Goal: Information Seeking & Learning: Check status

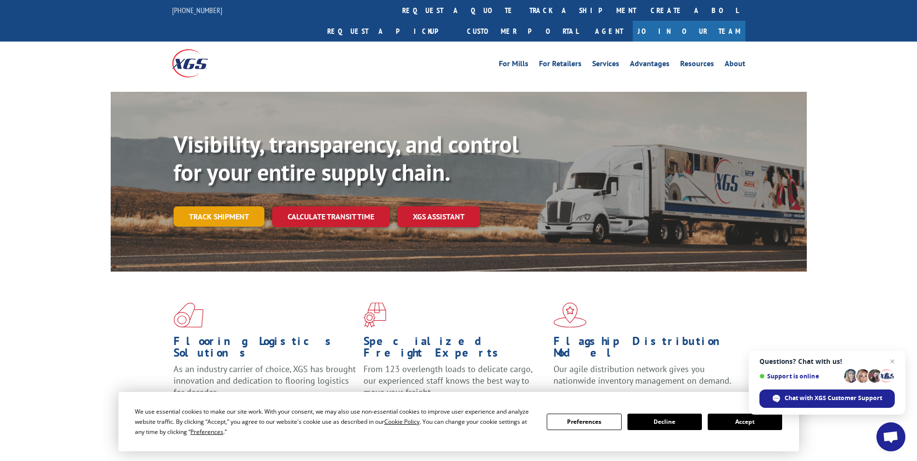
click at [233, 206] on link "Track shipment" at bounding box center [219, 216] width 91 height 20
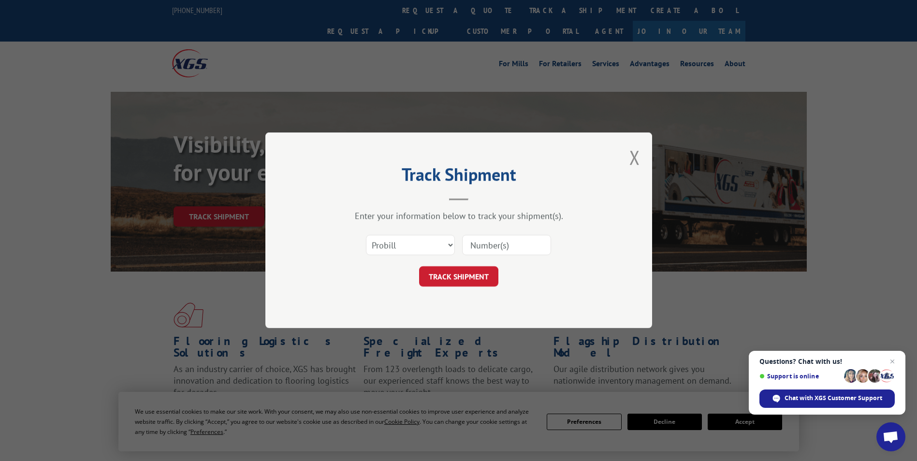
click at [488, 244] on input at bounding box center [506, 245] width 89 height 20
paste input "15379972"
type input "15379972"
click at [484, 278] on button "TRACK SHIPMENT" at bounding box center [458, 277] width 79 height 20
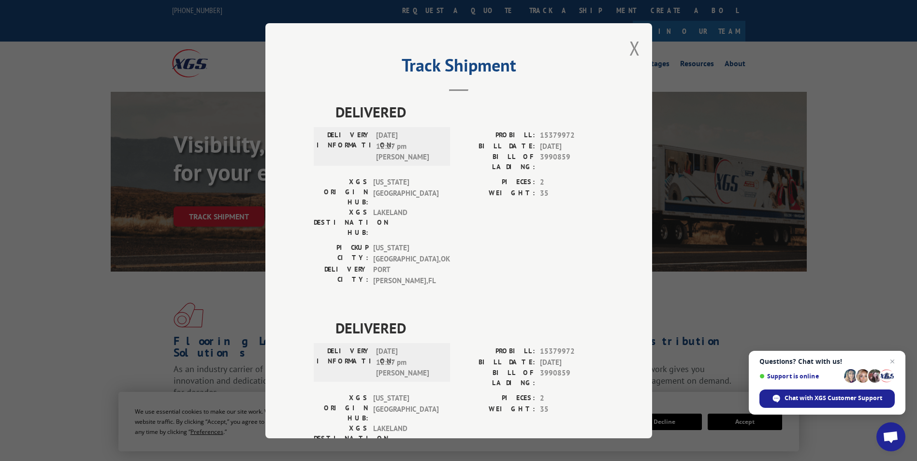
scroll to position [20, 0]
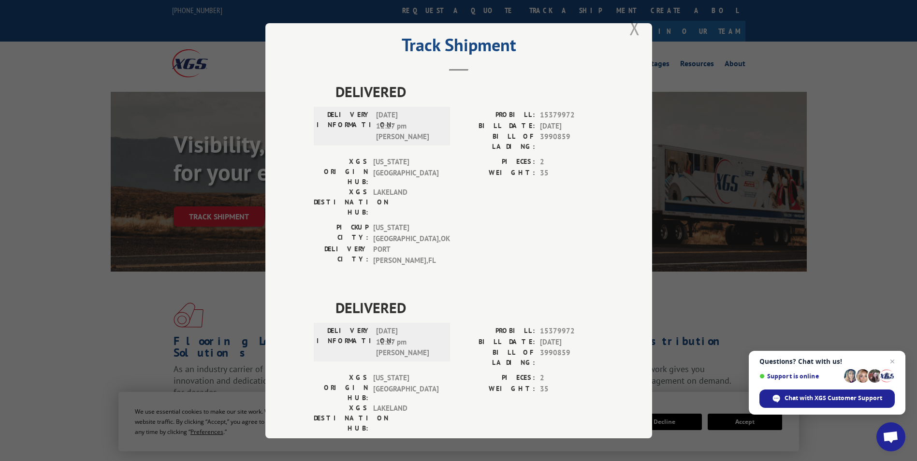
drag, startPoint x: 635, startPoint y: 30, endPoint x: 403, endPoint y: 155, distance: 263.5
click at [635, 30] on button "Close modal" at bounding box center [635, 28] width 11 height 26
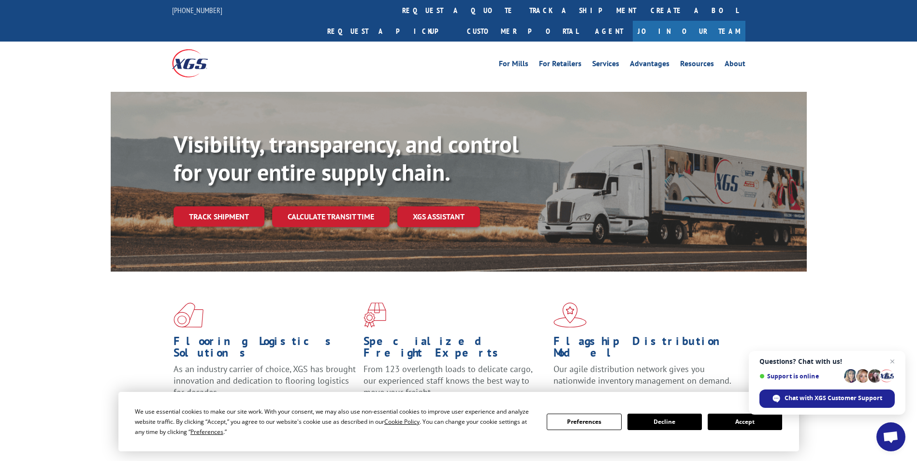
click at [224, 183] on div "Visibility, transparency, and control for your entire supply chain. Track shipm…" at bounding box center [490, 198] width 633 height 135
click at [224, 206] on link "Track shipment" at bounding box center [219, 216] width 91 height 20
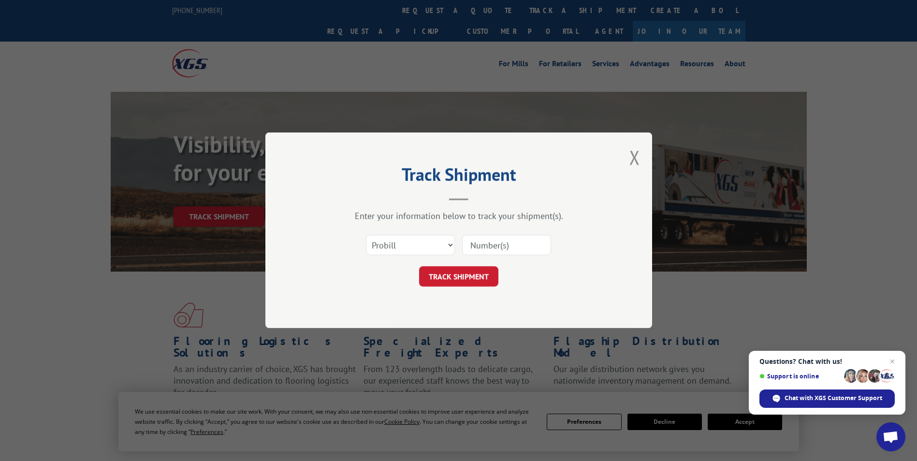
click at [500, 246] on input at bounding box center [506, 245] width 89 height 20
paste input "15379983"
type input "15379983"
click at [461, 272] on button "TRACK SHIPMENT" at bounding box center [458, 277] width 79 height 20
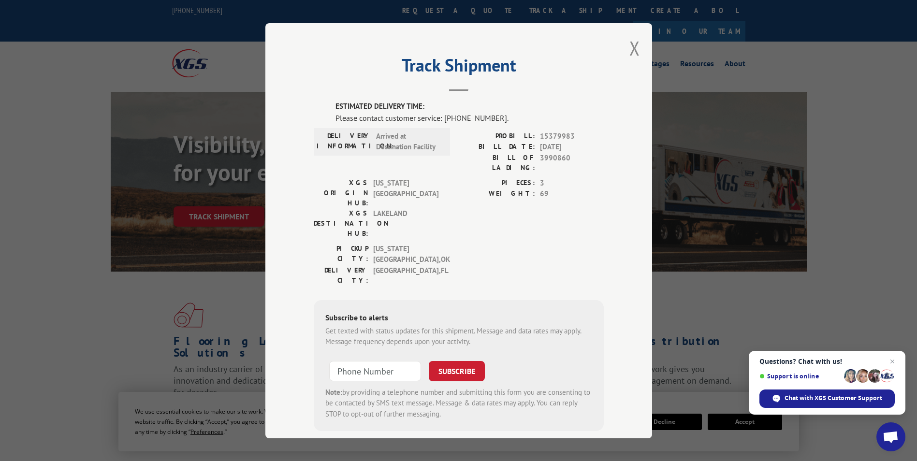
drag, startPoint x: 628, startPoint y: 46, endPoint x: 585, endPoint y: 85, distance: 57.9
click at [630, 46] on button "Close modal" at bounding box center [635, 48] width 11 height 26
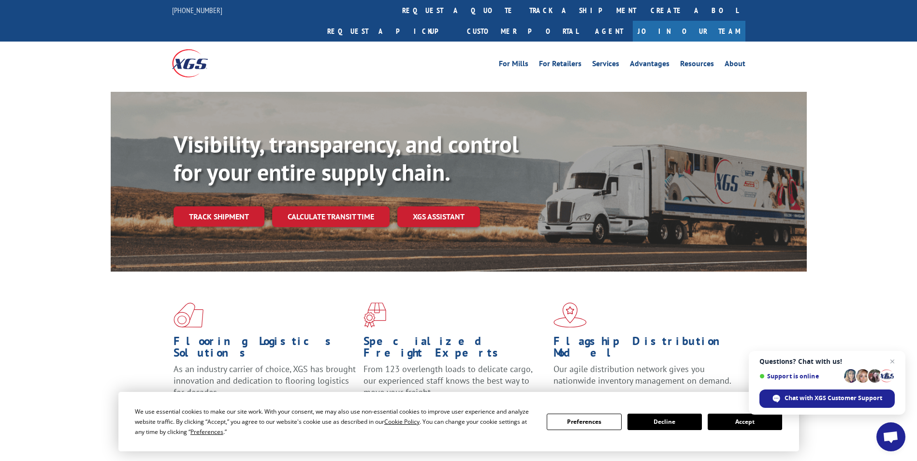
click at [203, 184] on div "Visibility, transparency, and control for your entire supply chain. Track shipm…" at bounding box center [490, 198] width 633 height 135
click at [205, 206] on link "Track shipment" at bounding box center [219, 216] width 91 height 20
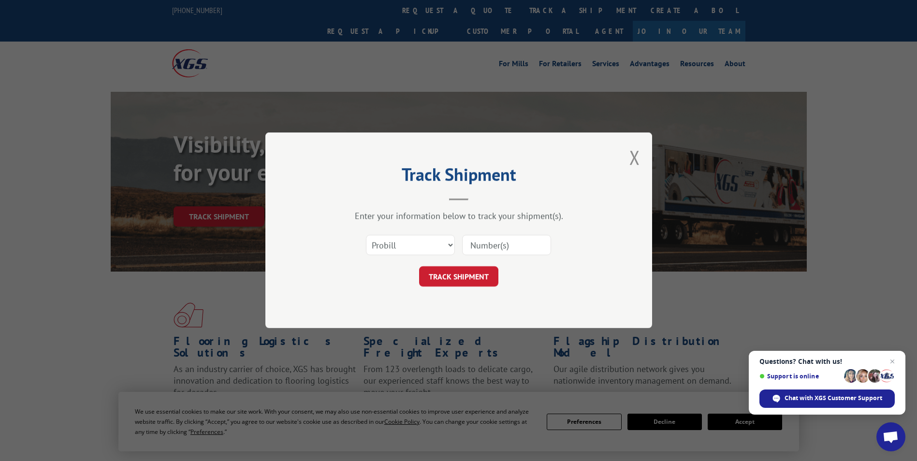
click at [485, 245] on input at bounding box center [506, 245] width 89 height 20
paste input "15379984"
type input "15379984"
click at [479, 271] on button "TRACK SHIPMENT" at bounding box center [458, 277] width 79 height 20
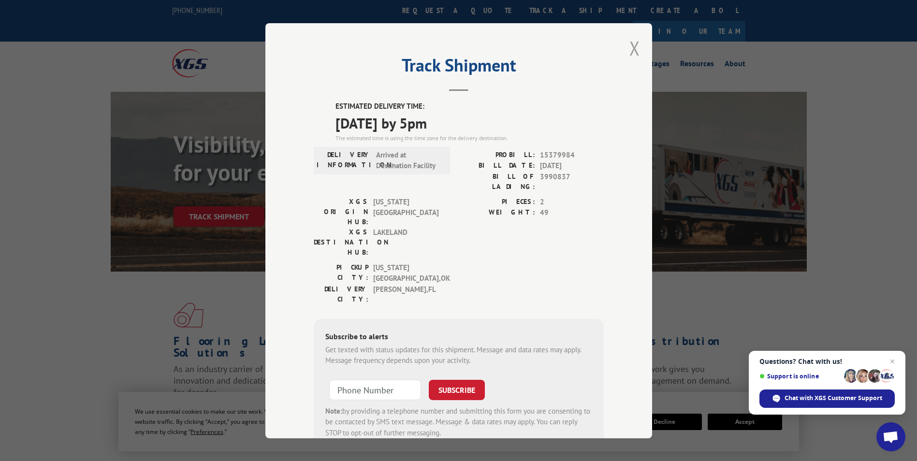
click at [632, 49] on button "Close modal" at bounding box center [635, 48] width 11 height 26
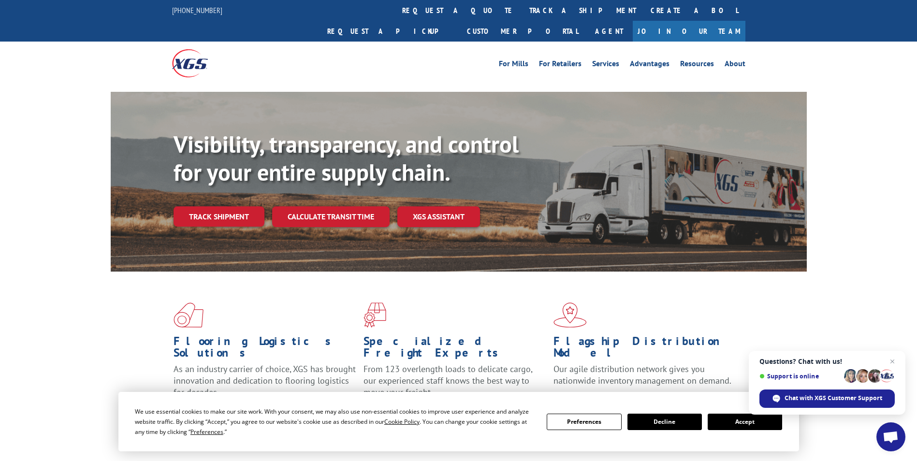
drag, startPoint x: 246, startPoint y: 192, endPoint x: 313, endPoint y: 191, distance: 67.2
click at [246, 206] on link "Track shipment" at bounding box center [219, 216] width 91 height 20
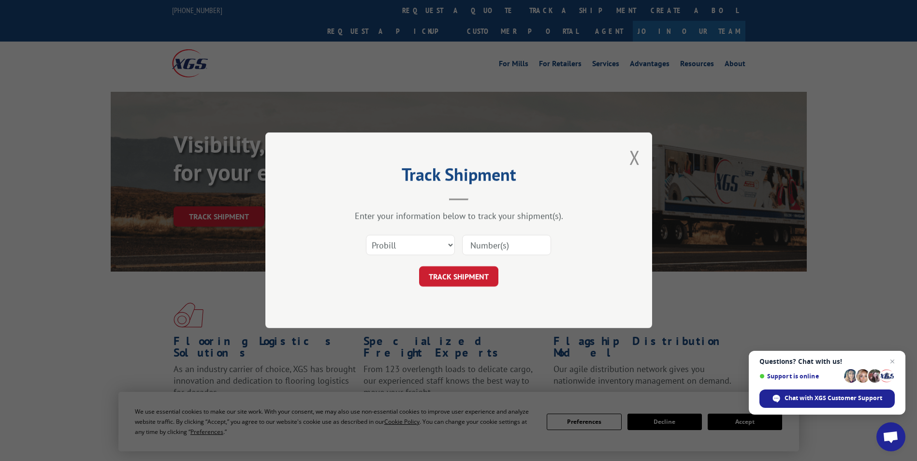
click at [495, 247] on input at bounding box center [506, 245] width 89 height 20
paste input "15379982"
type input "15379982"
click at [463, 273] on button "TRACK SHIPMENT" at bounding box center [458, 277] width 79 height 20
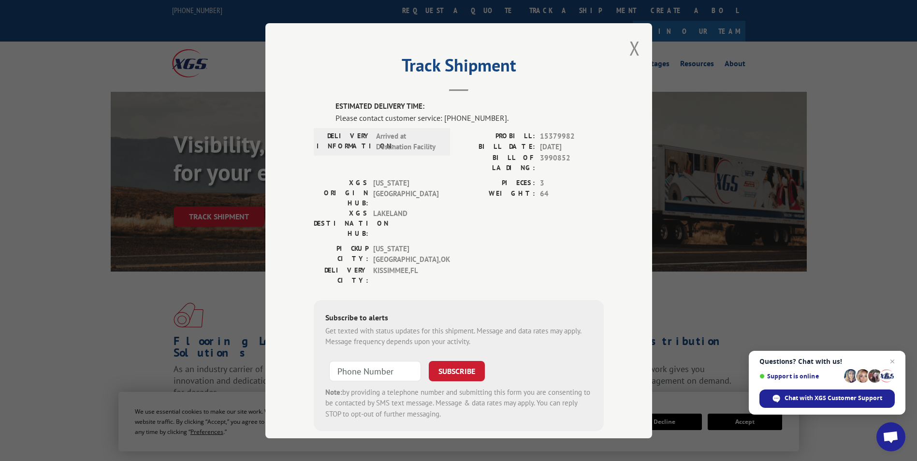
drag, startPoint x: 632, startPoint y: 46, endPoint x: 587, endPoint y: 141, distance: 104.5
click at [632, 46] on button "Close modal" at bounding box center [635, 48] width 11 height 26
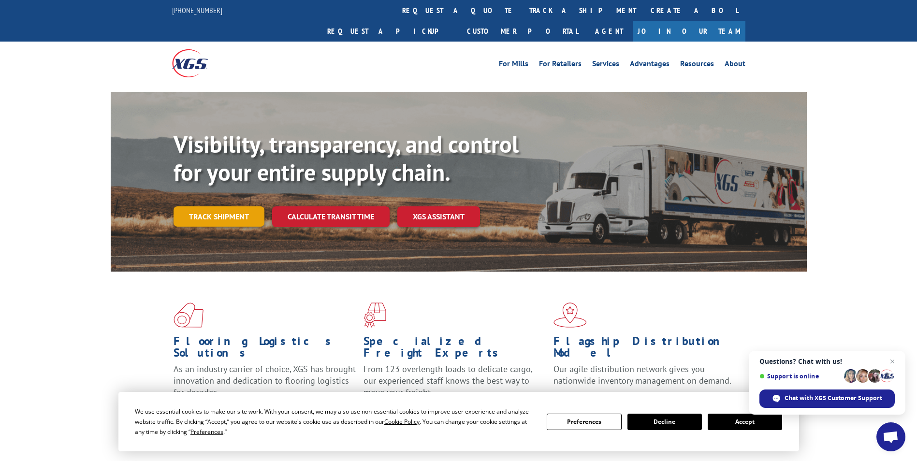
click at [239, 206] on link "Track shipment" at bounding box center [219, 216] width 91 height 20
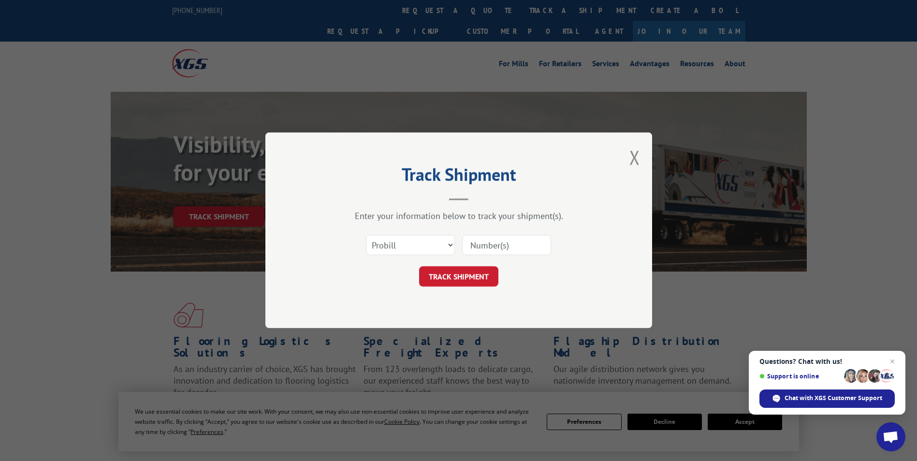
click at [507, 246] on input at bounding box center [506, 245] width 89 height 20
paste input "15379995"
type input "15379995"
click at [462, 274] on button "TRACK SHIPMENT" at bounding box center [458, 277] width 79 height 20
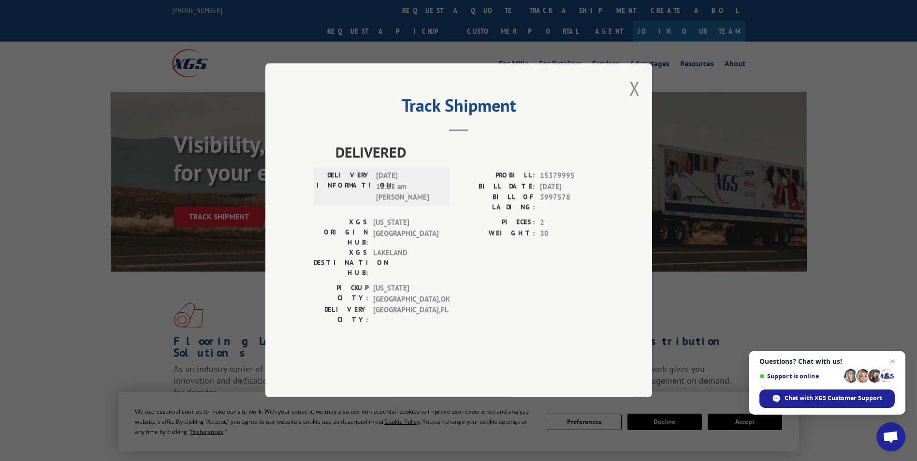
drag, startPoint x: 637, startPoint y: 117, endPoint x: 626, endPoint y: 123, distance: 12.4
click at [637, 101] on button "Close modal" at bounding box center [635, 88] width 11 height 26
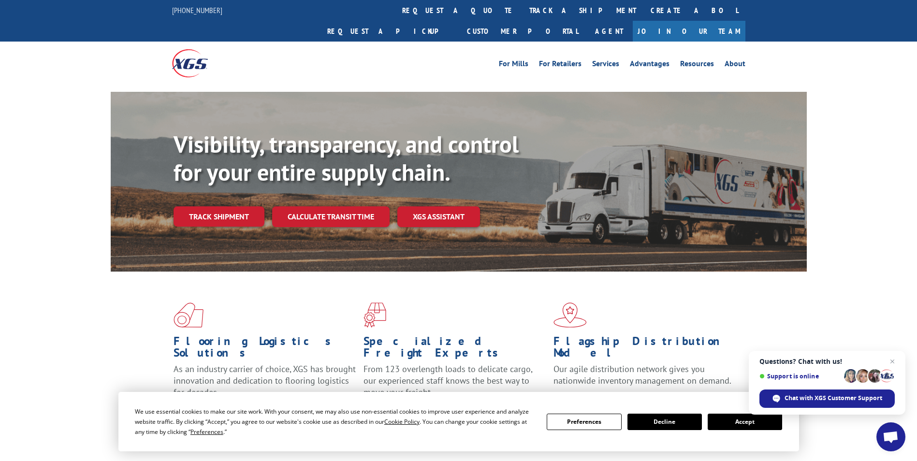
drag, startPoint x: 201, startPoint y: 196, endPoint x: 224, endPoint y: 199, distance: 22.9
click at [201, 206] on link "Track shipment" at bounding box center [219, 216] width 91 height 20
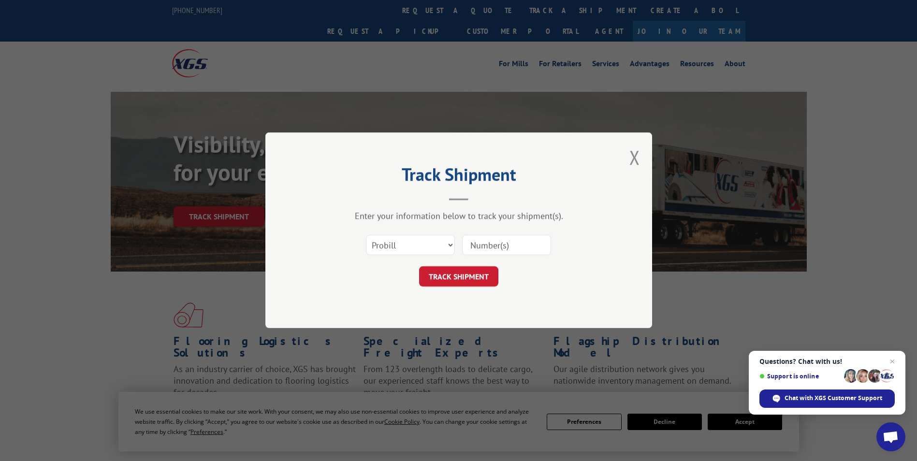
click at [528, 251] on input at bounding box center [506, 245] width 89 height 20
paste input "79990569"
type input "79990569"
click at [466, 279] on button "TRACK SHIPMENT" at bounding box center [458, 277] width 79 height 20
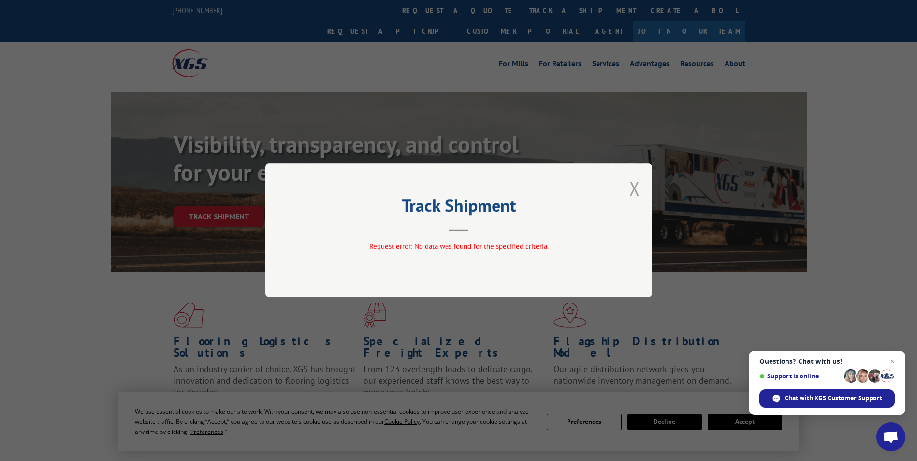
click at [632, 188] on button "Close modal" at bounding box center [635, 189] width 11 height 26
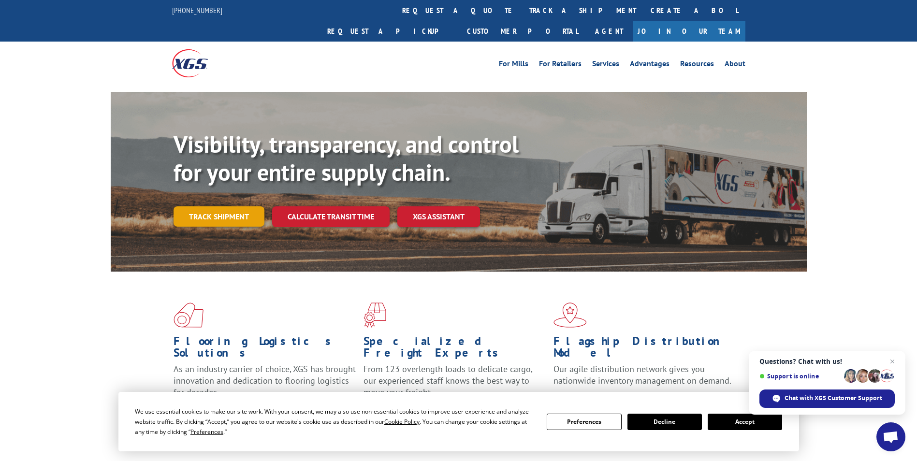
click at [240, 206] on link "Track shipment" at bounding box center [219, 216] width 91 height 20
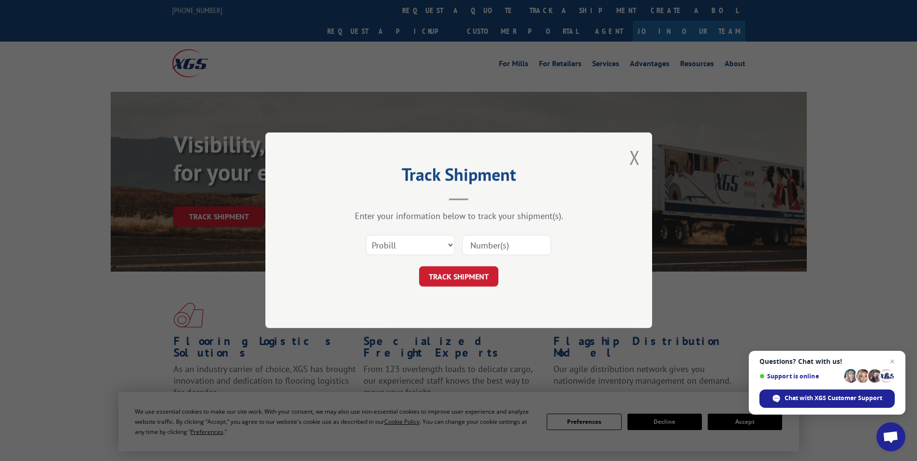
click at [484, 243] on input at bounding box center [506, 245] width 89 height 20
paste input "15379989"
type input "15379989"
click at [456, 278] on button "TRACK SHIPMENT" at bounding box center [458, 277] width 79 height 20
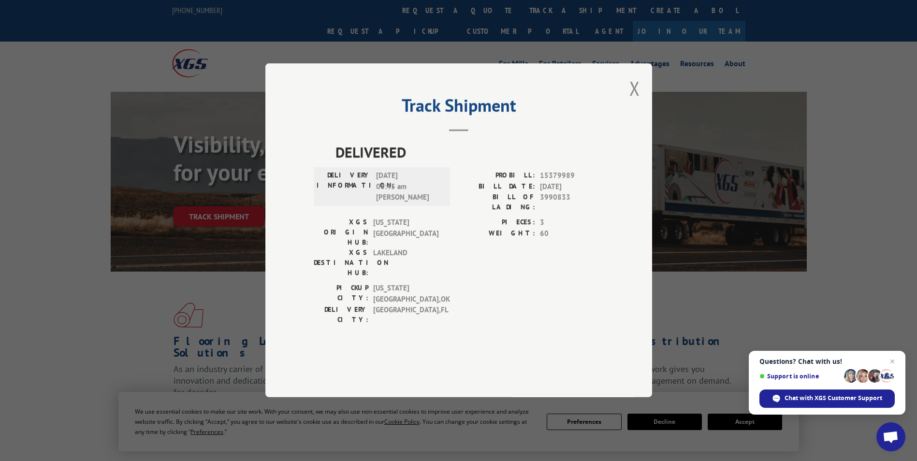
drag, startPoint x: 634, startPoint y: 118, endPoint x: 609, endPoint y: 192, distance: 77.5
click at [634, 101] on button "Close modal" at bounding box center [635, 88] width 11 height 26
